Goal: Entertainment & Leisure: Consume media (video, audio)

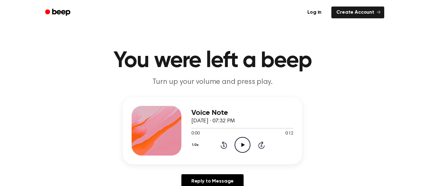
click at [239, 140] on icon "Play Audio" at bounding box center [242, 145] width 16 height 16
click at [242, 146] on icon at bounding box center [242, 145] width 3 height 4
click at [243, 152] on icon "Play Audio" at bounding box center [242, 145] width 16 height 16
click at [248, 141] on icon "Play Audio" at bounding box center [242, 145] width 16 height 16
click at [240, 154] on div "Voice Note September 24, 2025 · 07:29 PM 0:00 0:10 Your browser does not suppor…" at bounding box center [242, 131] width 102 height 50
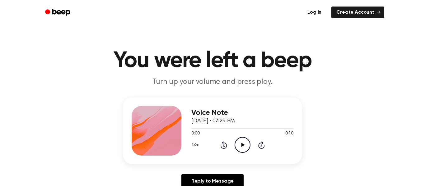
click at [244, 145] on icon "Play Audio" at bounding box center [242, 145] width 16 height 16
click at [243, 138] on icon "Play Audio" at bounding box center [242, 145] width 16 height 16
click at [240, 148] on icon "Play Audio" at bounding box center [242, 145] width 16 height 16
click at [239, 145] on icon "Play Audio" at bounding box center [242, 145] width 16 height 16
click at [238, 151] on icon "Play Audio" at bounding box center [242, 145] width 16 height 16
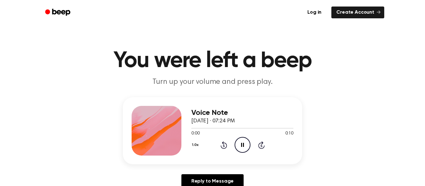
click at [254, 159] on div "Voice Note September 24, 2025 · 07:24 PM 0:00 0:10 Your browser does not suppor…" at bounding box center [212, 130] width 179 height 67
click at [239, 148] on icon "Play Audio" at bounding box center [242, 145] width 16 height 16
